Goal: Task Accomplishment & Management: Use online tool/utility

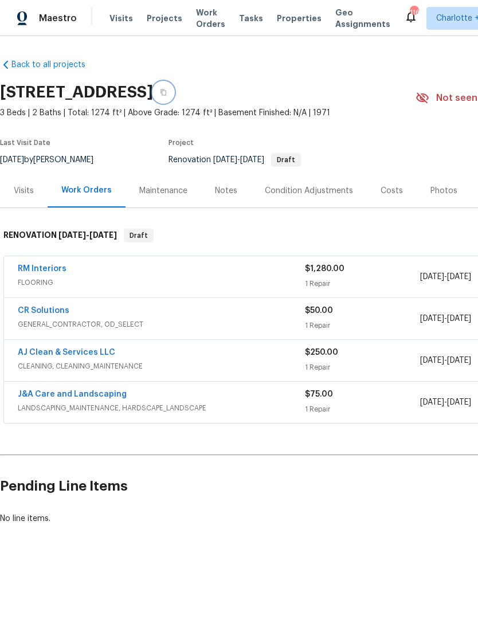
click at [174, 96] on button "button" at bounding box center [163, 92] width 21 height 21
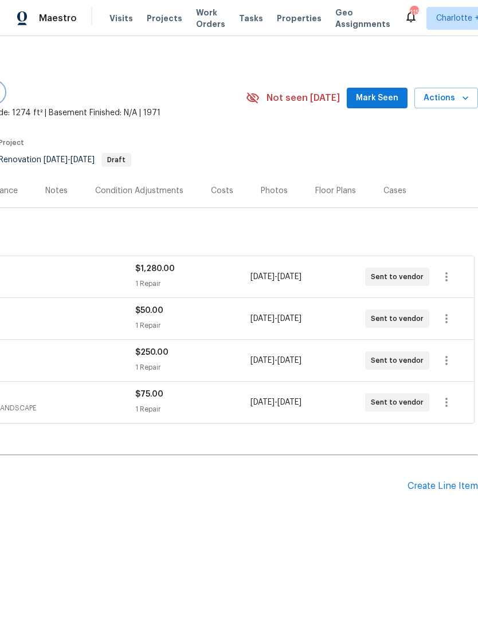
scroll to position [0, 170]
click at [448, 489] on div "Create Line Item" at bounding box center [443, 486] width 71 height 11
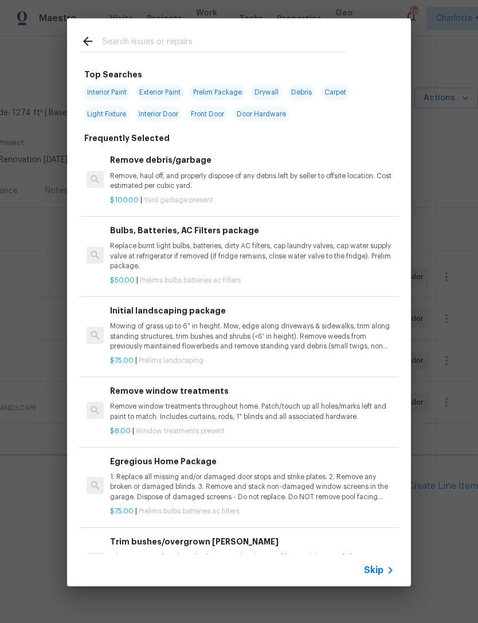
click at [163, 42] on input "text" at bounding box center [224, 42] width 243 height 17
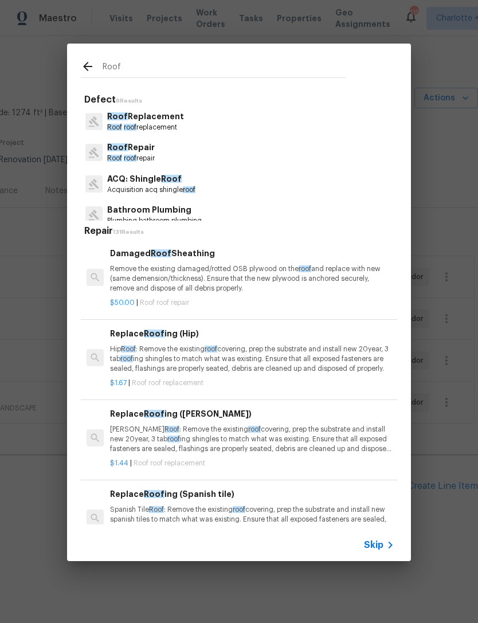
type input "Roof"
click at [185, 109] on div "Roof Replacement Roof roof replacement" at bounding box center [239, 121] width 316 height 31
click at [161, 123] on p "Roof roof replacement" at bounding box center [145, 128] width 77 height 10
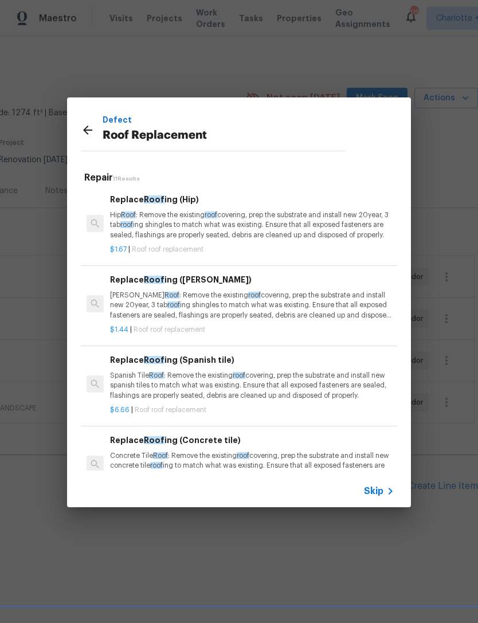
click at [353, 307] on p "[PERSON_NAME] Roof : Remove the existing roof covering, prep the substrate and …" at bounding box center [252, 305] width 284 height 29
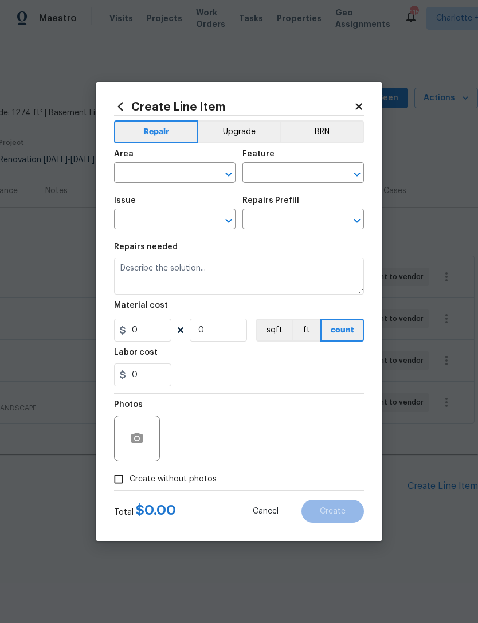
type input "[PERSON_NAME] and Trim"
type input "Roof Replacement"
type input "Replace Roofing ([PERSON_NAME]) $1.44"
type textarea "[PERSON_NAME] Roof: Remove the existing roof covering, prep the substrate and i…"
type input "1.44"
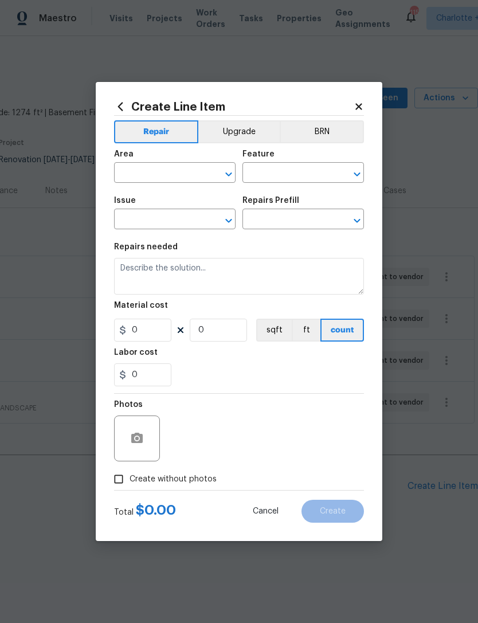
type input "1"
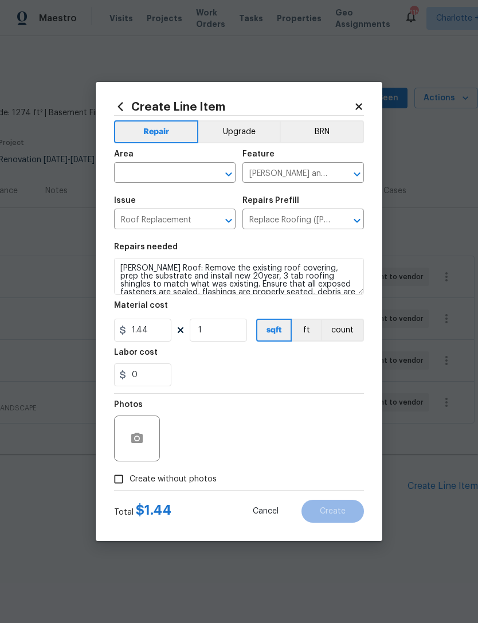
click at [354, 309] on div "Material cost" at bounding box center [239, 309] width 250 height 15
click at [165, 177] on input "text" at bounding box center [158, 174] width 89 height 18
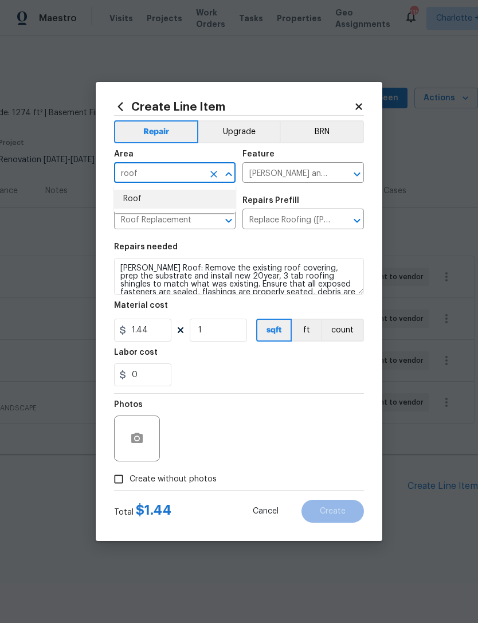
click at [188, 200] on li "Roof" at bounding box center [175, 199] width 122 height 19
type input "Roof"
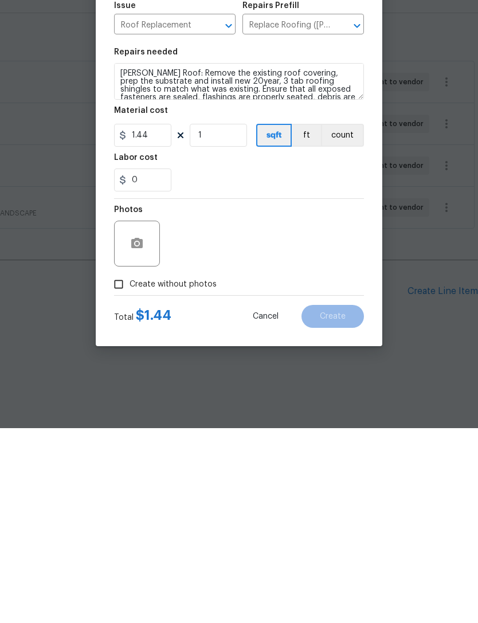
click at [122, 468] on input "Create without photos" at bounding box center [119, 479] width 22 height 22
checkbox input "true"
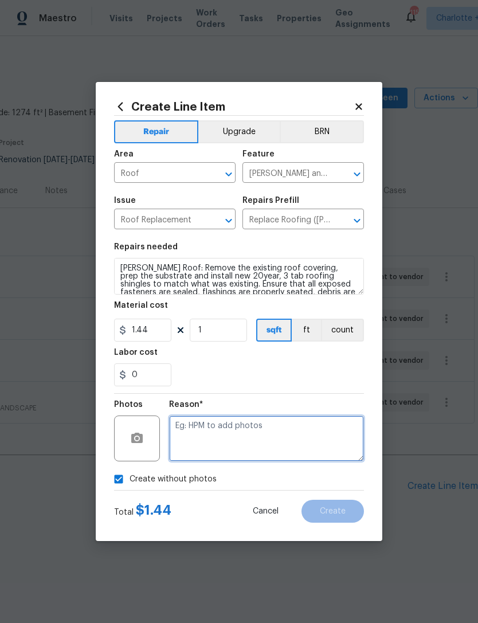
click at [228, 439] on textarea at bounding box center [266, 439] width 195 height 46
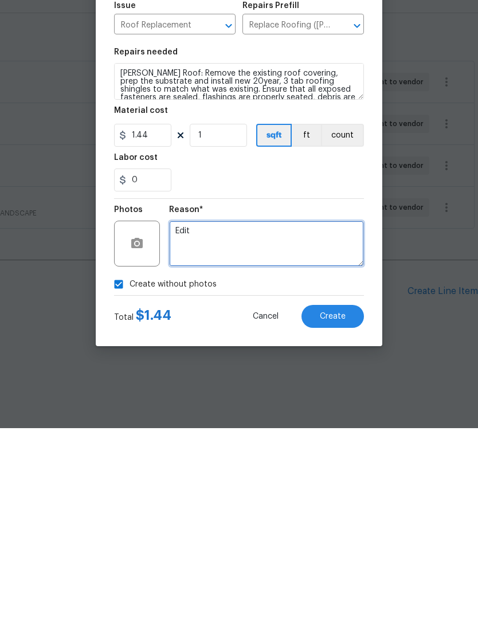
type textarea "Edit"
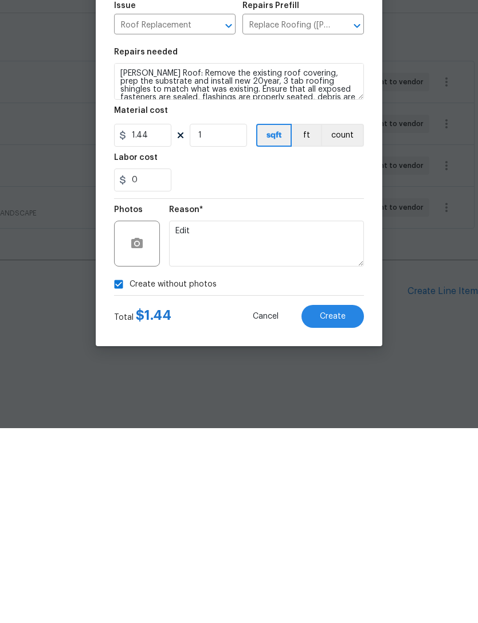
click at [345, 507] on span "Create" at bounding box center [333, 511] width 26 height 9
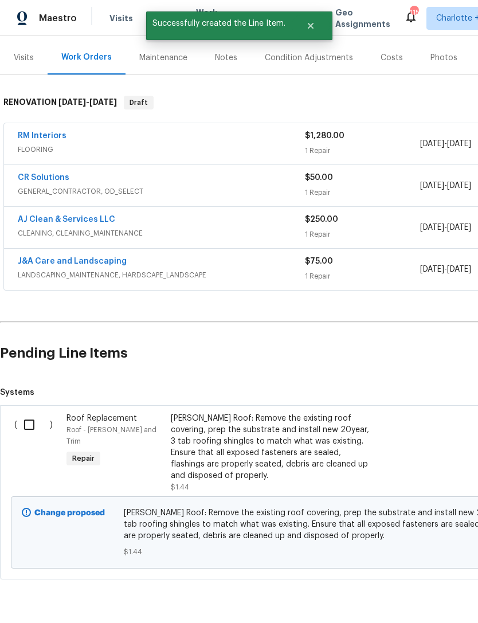
scroll to position [131, 0]
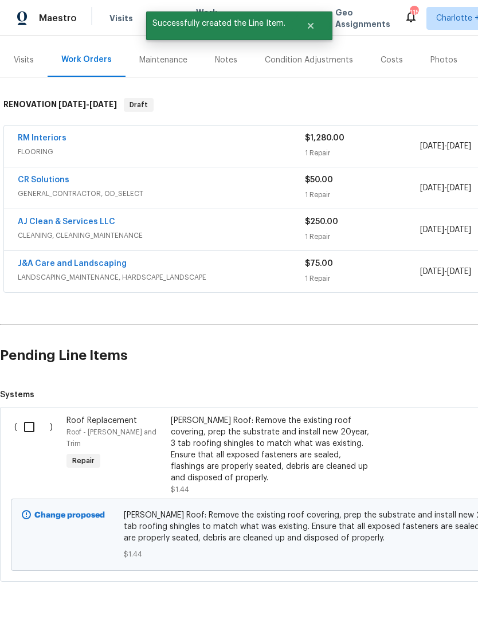
click at [25, 421] on input "checkbox" at bounding box center [33, 427] width 33 height 24
checkbox input "true"
click at [442, 596] on span "Create Work Order" at bounding box center [412, 595] width 76 height 14
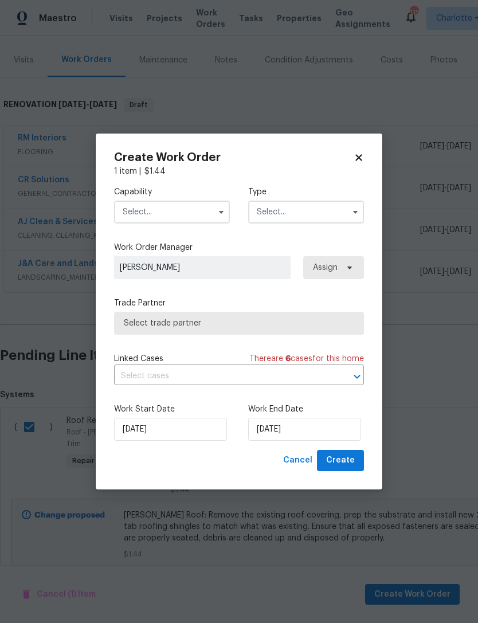
click at [166, 211] on input "text" at bounding box center [172, 212] width 116 height 23
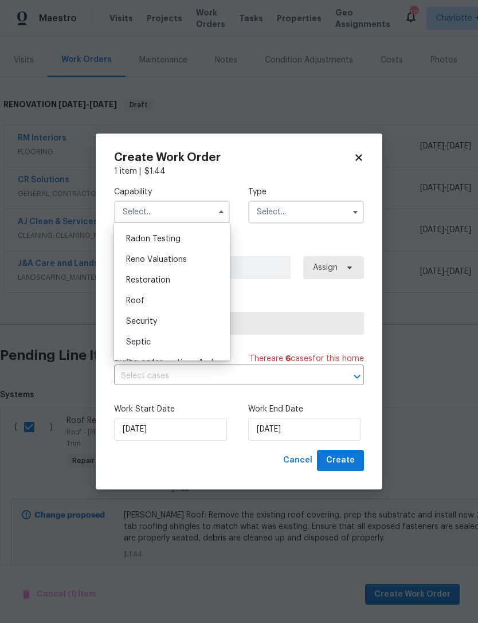
scroll to position [1118, 0]
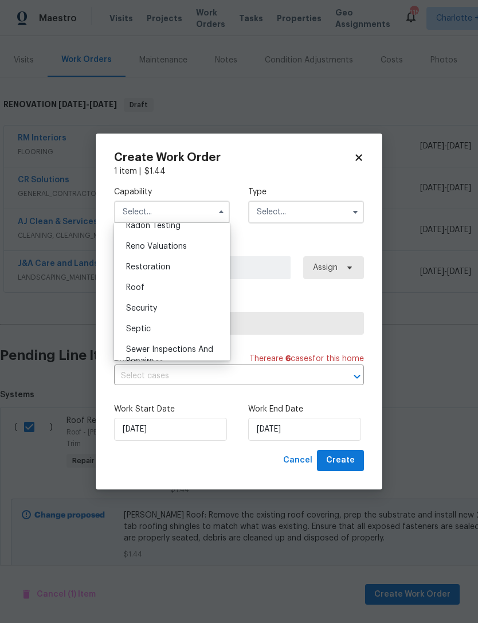
click at [144, 288] on div "Roof" at bounding box center [172, 288] width 110 height 21
type input "Roof"
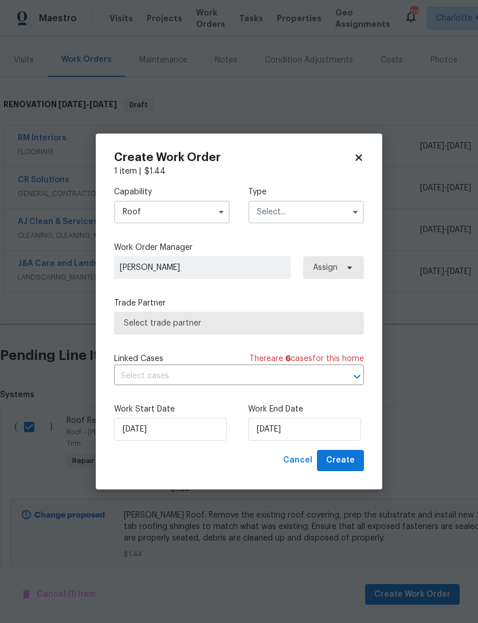
click at [299, 213] on input "text" at bounding box center [306, 212] width 116 height 23
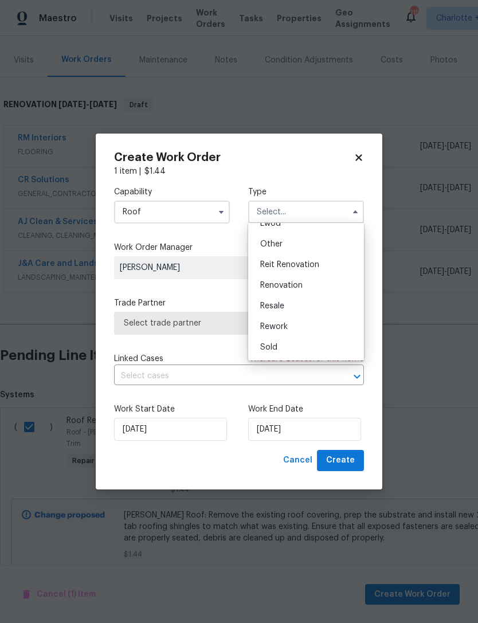
scroll to position [136, 0]
click at [296, 287] on span "Renovation" at bounding box center [281, 286] width 42 height 8
type input "Renovation"
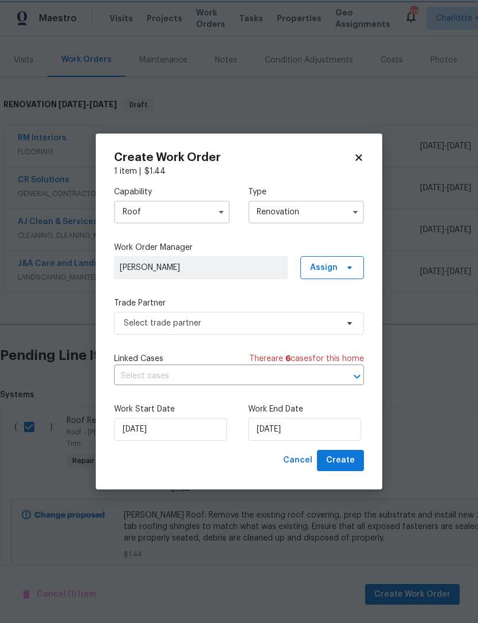
scroll to position [0, 0]
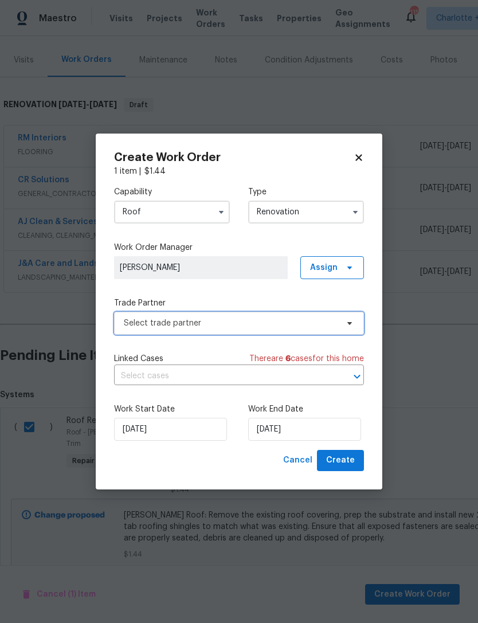
click at [334, 322] on span "Select trade partner" at bounding box center [231, 323] width 214 height 11
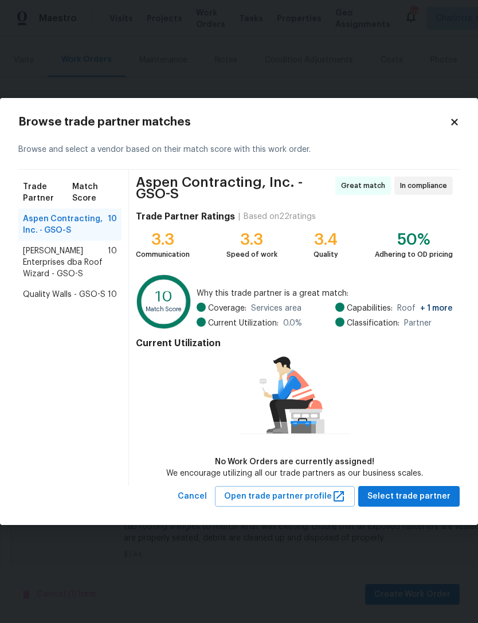
click at [83, 261] on span "[PERSON_NAME] Enterprises dba Roof Wizard - GSO-S" at bounding box center [65, 262] width 85 height 34
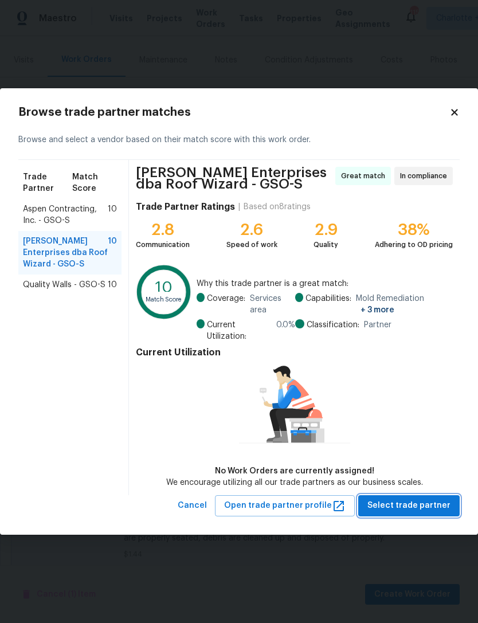
click at [425, 507] on span "Select trade partner" at bounding box center [409, 506] width 83 height 14
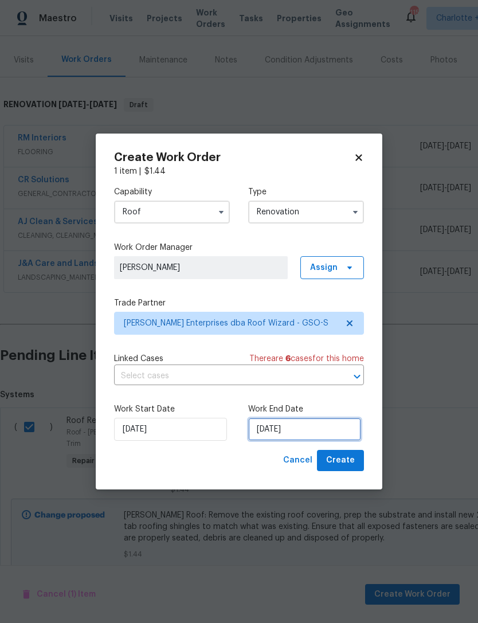
click at [300, 427] on input "[DATE]" at bounding box center [304, 429] width 113 height 23
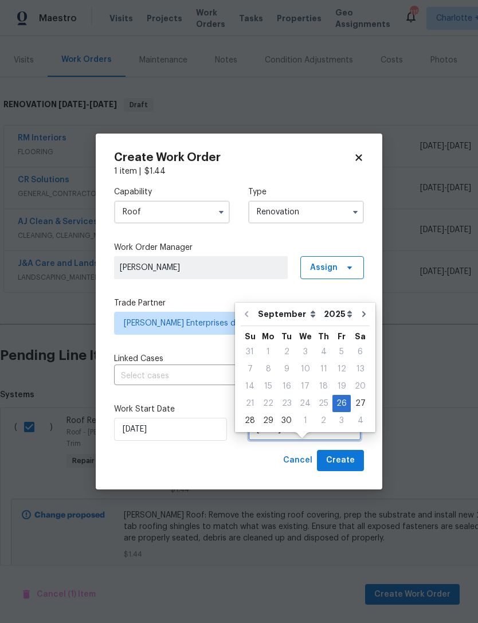
scroll to position [21, 0]
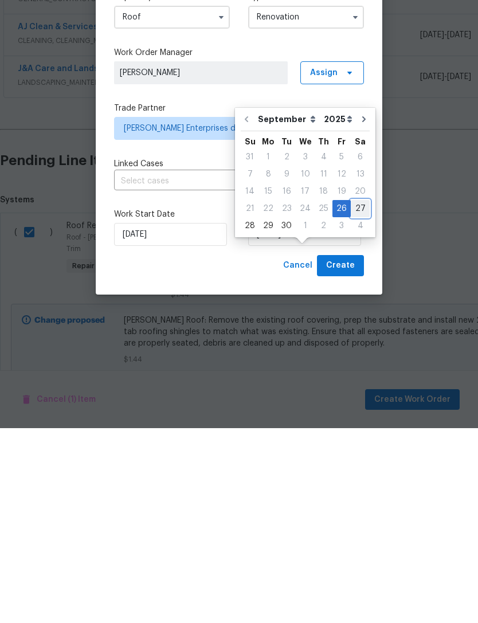
click at [362, 396] on div "27" at bounding box center [360, 404] width 19 height 16
type input "[DATE]"
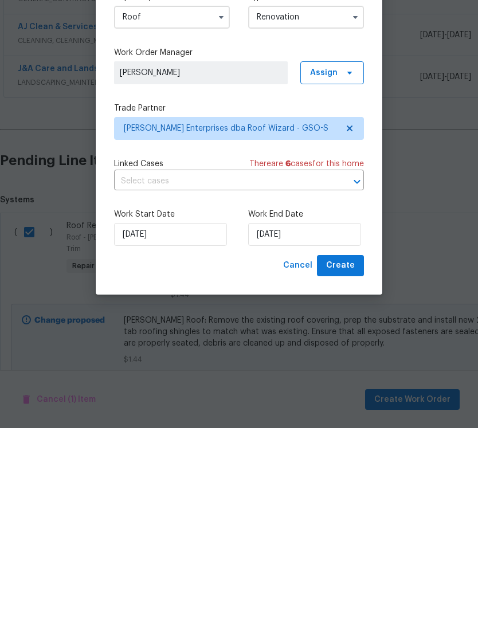
scroll to position [37, 0]
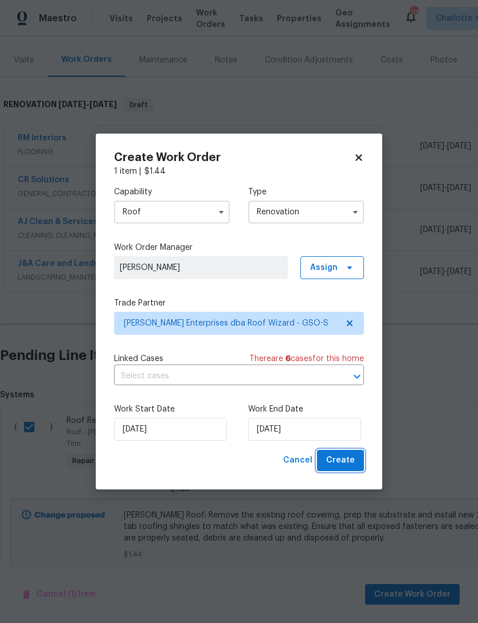
click at [351, 459] on span "Create" at bounding box center [340, 461] width 29 height 14
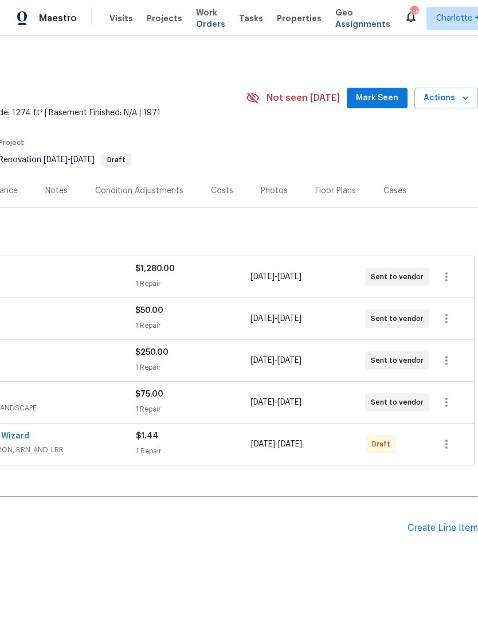
scroll to position [0, 170]
click at [452, 437] on icon "button" at bounding box center [447, 444] width 14 height 14
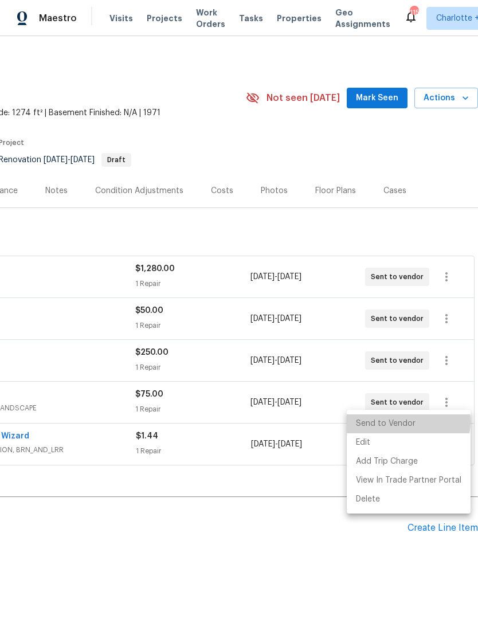
click at [400, 421] on li "Send to Vendor" at bounding box center [409, 424] width 124 height 19
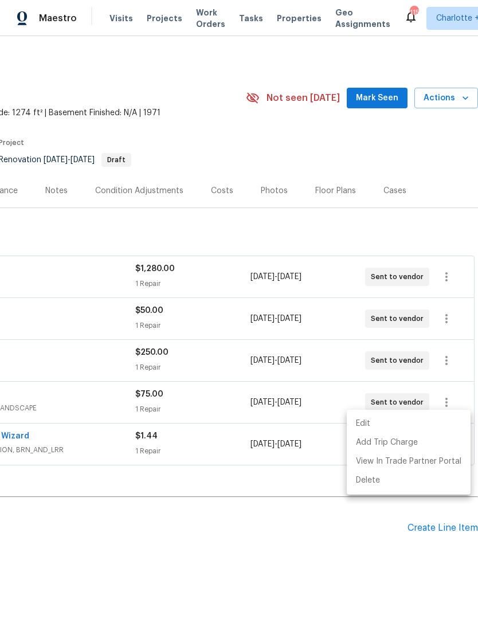
click at [392, 561] on div at bounding box center [239, 311] width 478 height 623
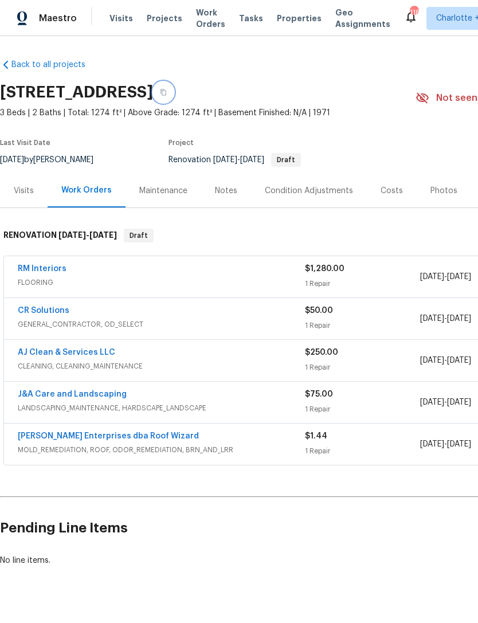
click at [167, 90] on icon "button" at bounding box center [163, 92] width 7 height 7
